Goal: Information Seeking & Learning: Learn about a topic

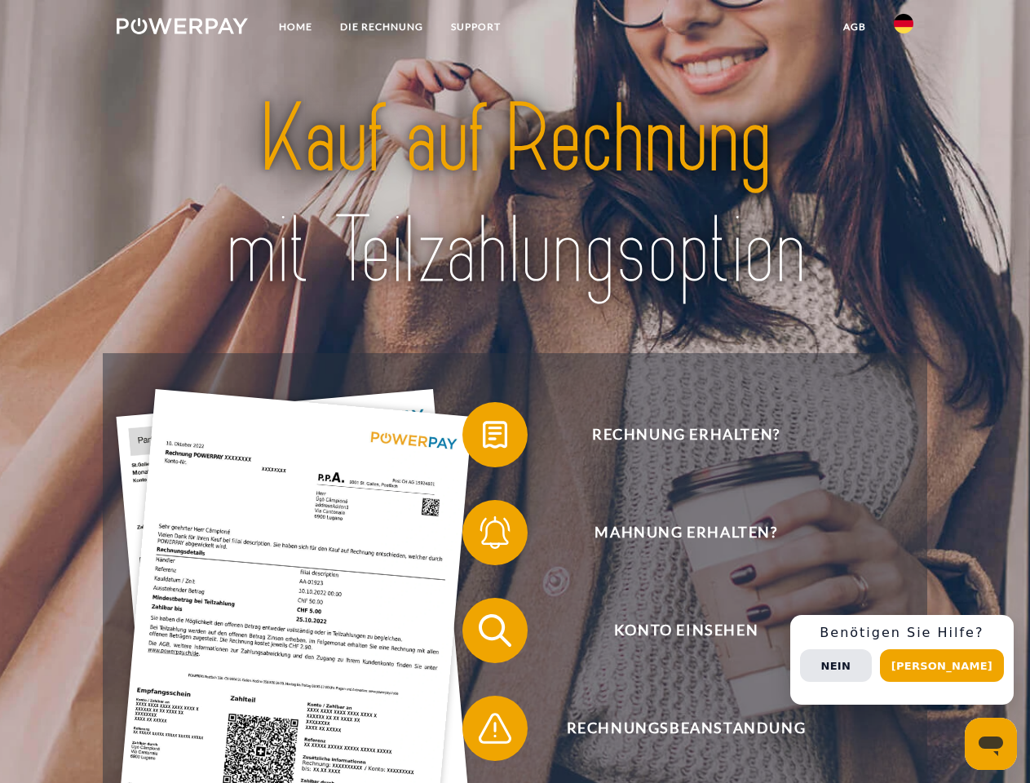
click at [182, 29] on img at bounding box center [182, 26] width 131 height 16
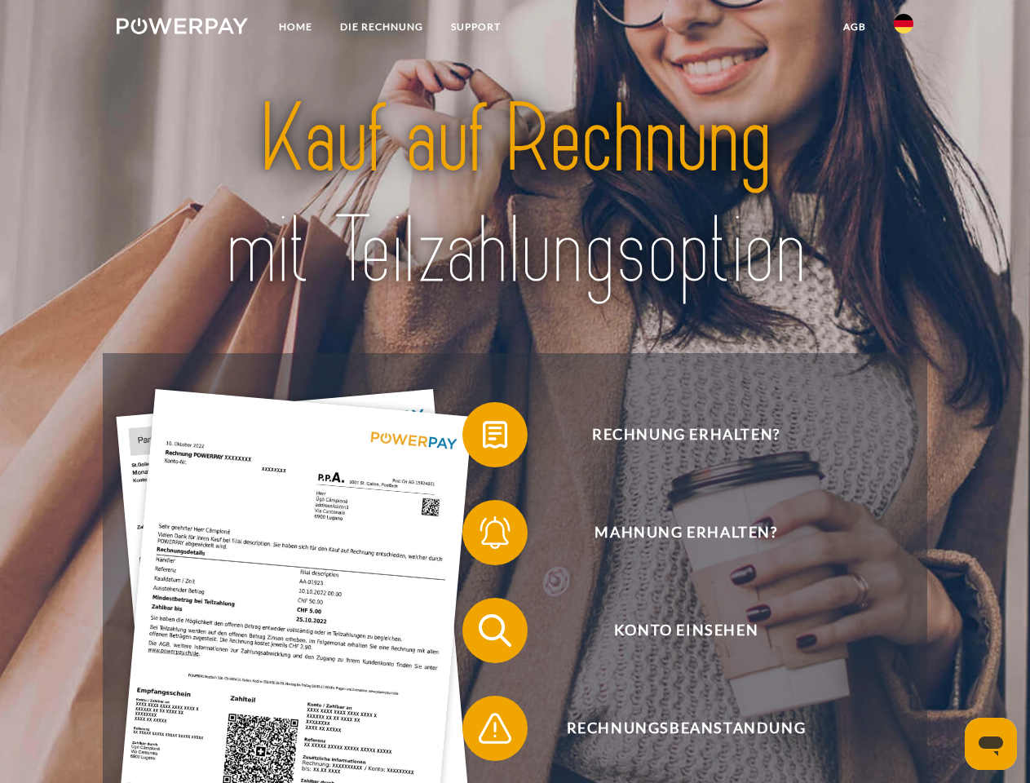
click at [903, 29] on img at bounding box center [903, 24] width 20 height 20
click at [854, 27] on link "agb" at bounding box center [854, 26] width 51 height 29
click at [483, 438] on span at bounding box center [471, 435] width 82 height 82
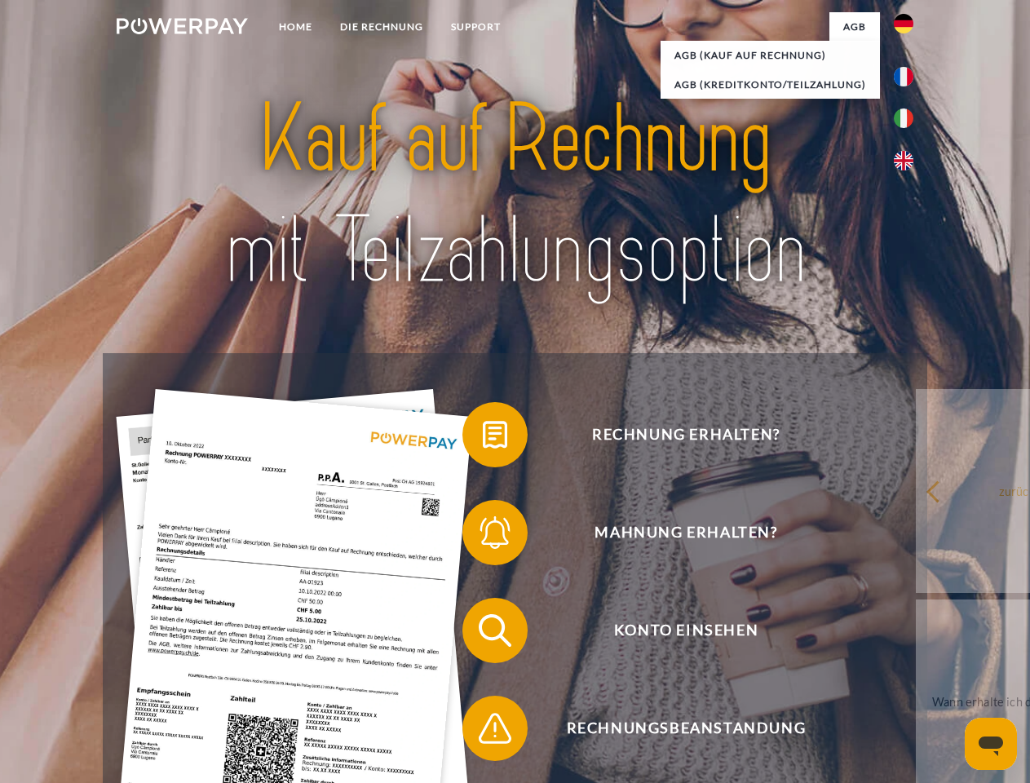
click at [483, 536] on span at bounding box center [471, 533] width 82 height 82
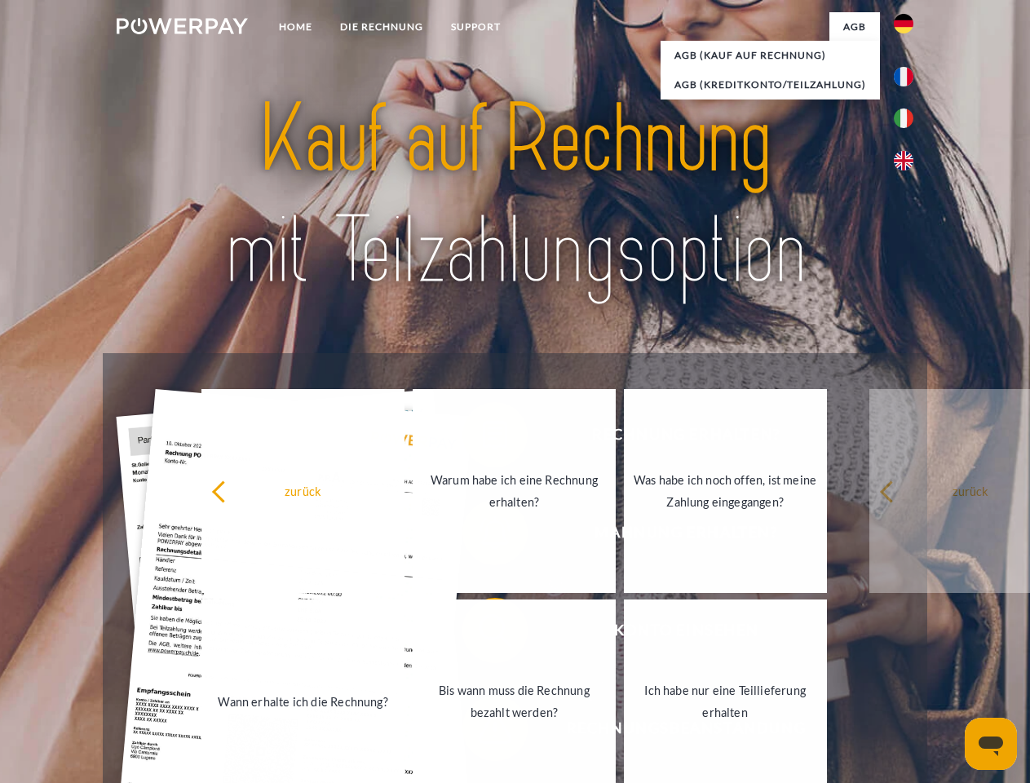
click at [483, 633] on link "Bis wann muss die Rechnung bezahlt werden?" at bounding box center [514, 701] width 203 height 204
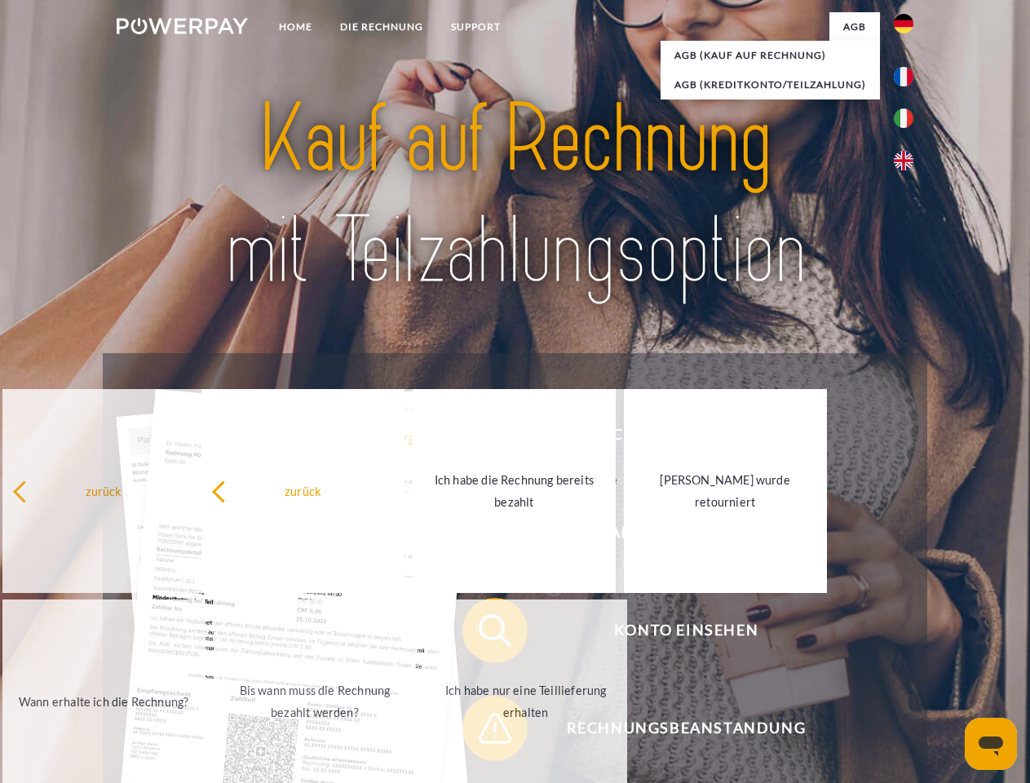
click at [483, 731] on link "Ich habe nur eine Teillieferung erhalten" at bounding box center [525, 701] width 203 height 204
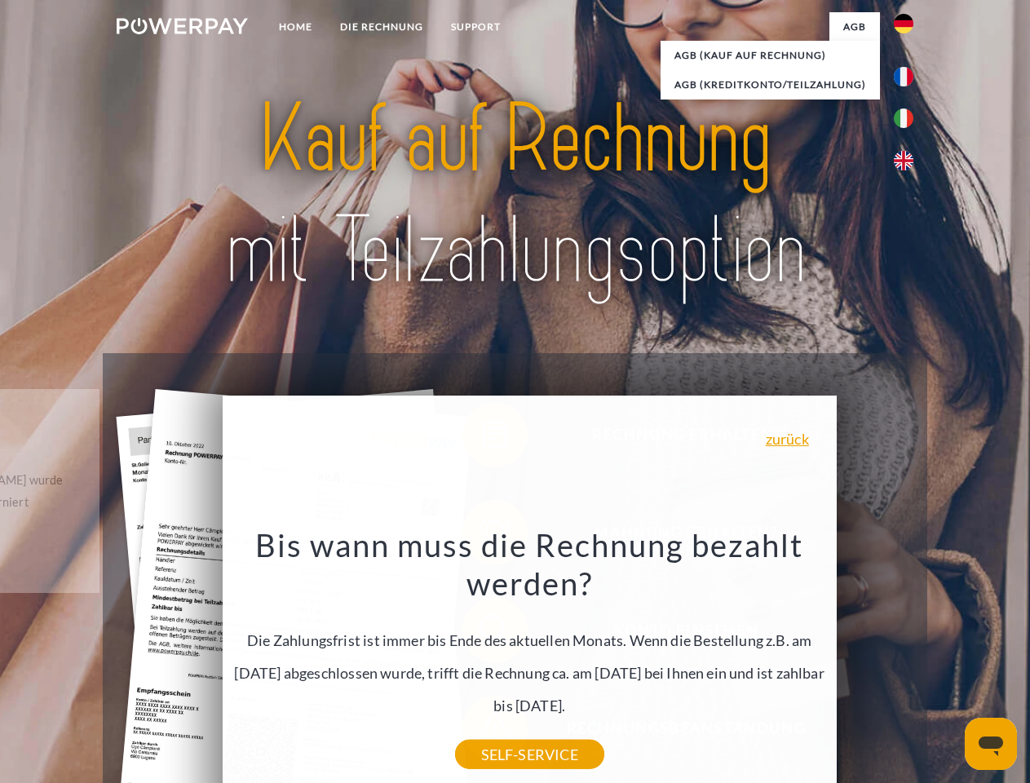
click at [907, 660] on div "Rechnung erhalten? Mahnung erhalten? Konto einsehen" at bounding box center [514, 679] width 823 height 652
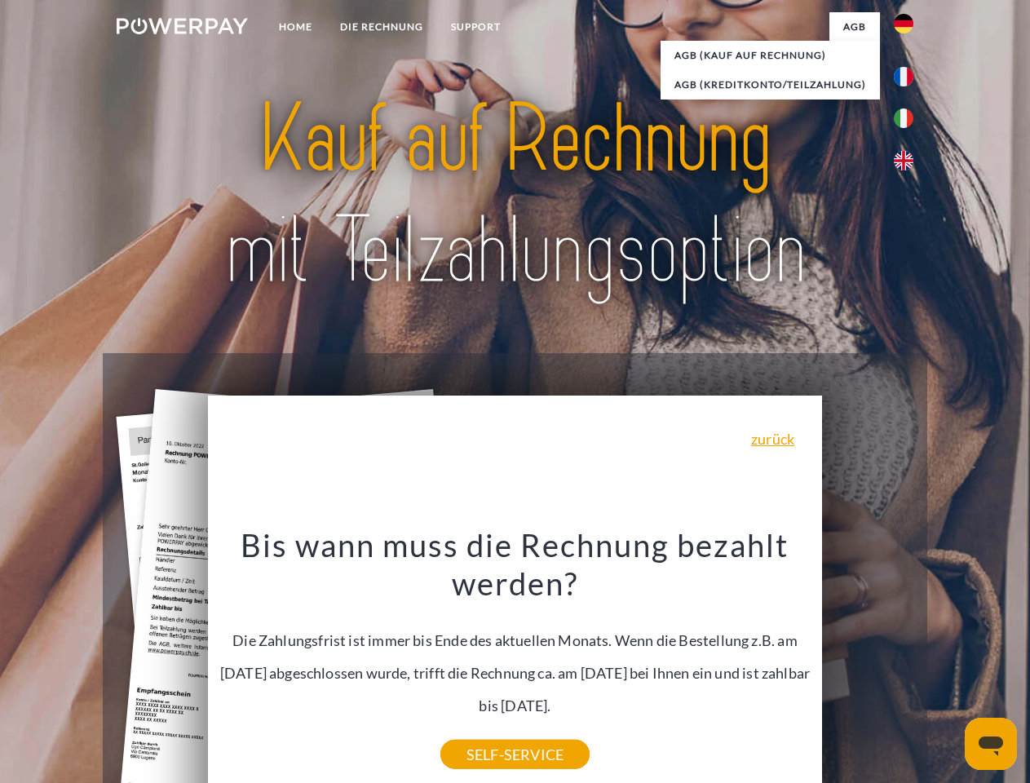
click at [867, 663] on span "Konto einsehen" at bounding box center [685, 630] width 399 height 65
click at [947, 665] on header "Home DIE RECHNUNG SUPPORT" at bounding box center [515, 563] width 1030 height 1126
